Goal: Use online tool/utility: Utilize a website feature to perform a specific function

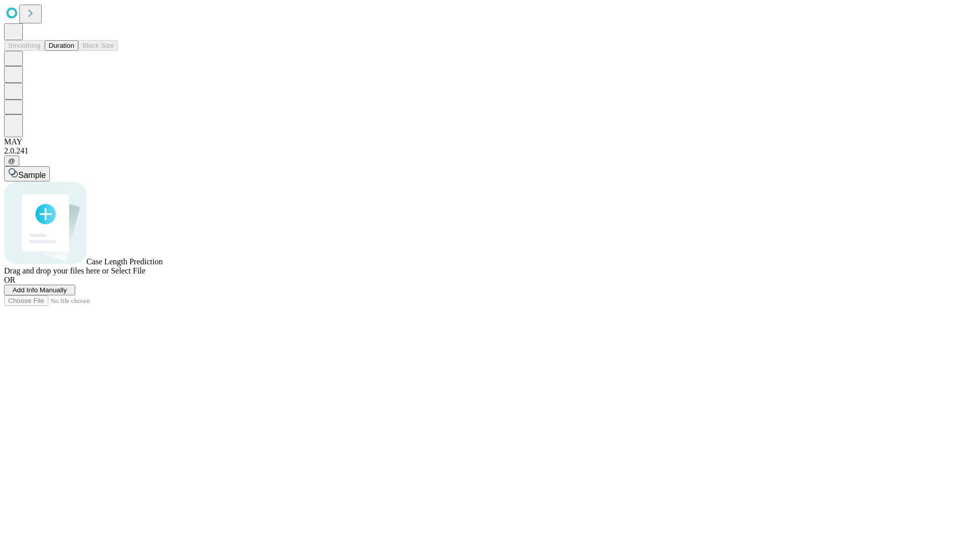
click at [74, 51] on button "Duration" at bounding box center [62, 45] width 34 height 11
click at [145, 275] on span "Select File" at bounding box center [128, 270] width 35 height 9
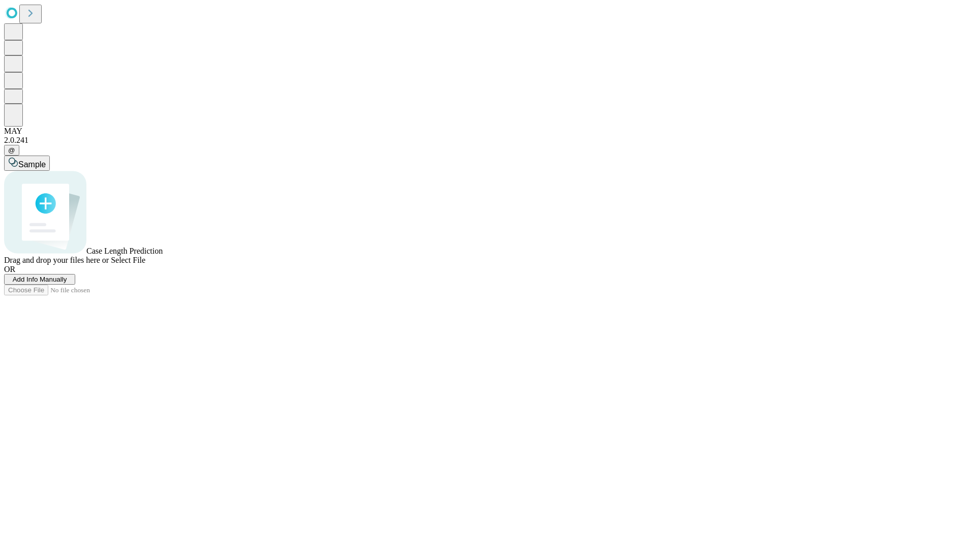
click at [145, 264] on span "Select File" at bounding box center [128, 260] width 35 height 9
